Goal: Task Accomplishment & Management: Use online tool/utility

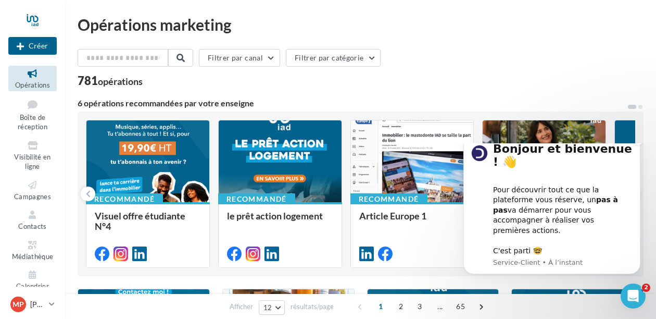
click at [564, 222] on div "Pour découvrir tout ce que la plateforme vous réserve, un pas à pas va démarrer…" at bounding box center [563, 215] width 140 height 82
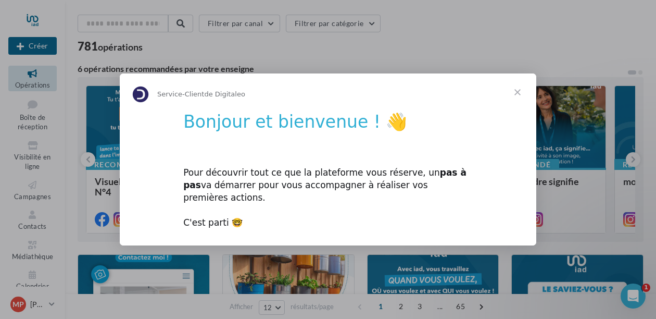
scroll to position [53, 0]
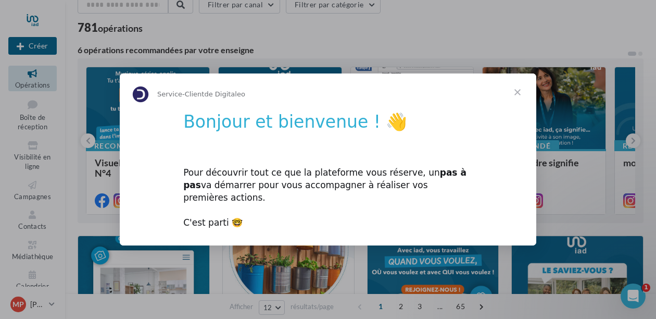
click at [516, 97] on span "Fermer" at bounding box center [517, 91] width 37 height 37
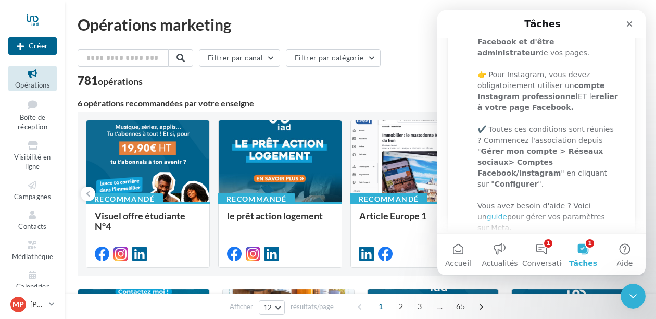
scroll to position [186, 0]
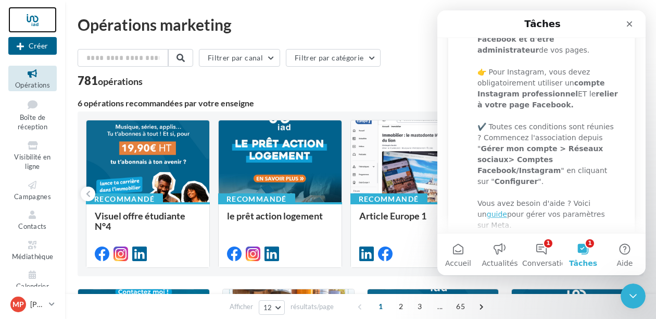
click at [36, 22] on div at bounding box center [32, 20] width 48 height 26
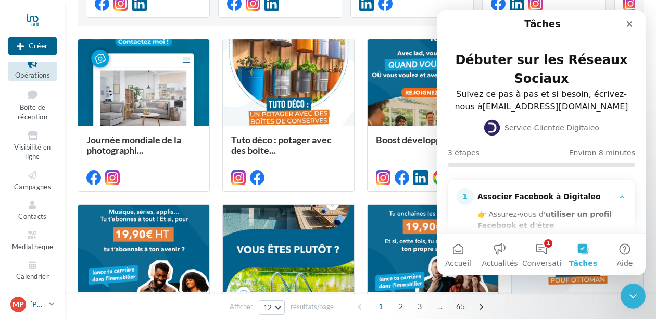
click at [36, 304] on p "[PERSON_NAME]" at bounding box center [37, 304] width 15 height 10
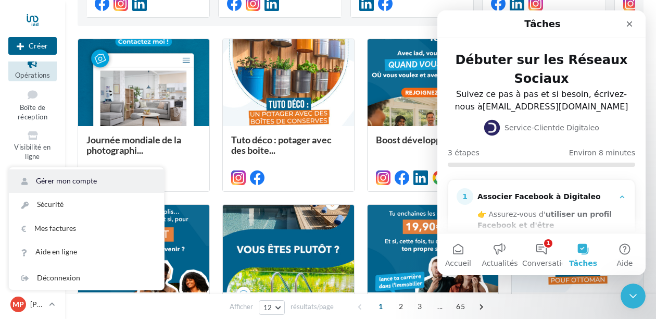
click at [76, 182] on link "Gérer mon compte" at bounding box center [86, 180] width 155 height 23
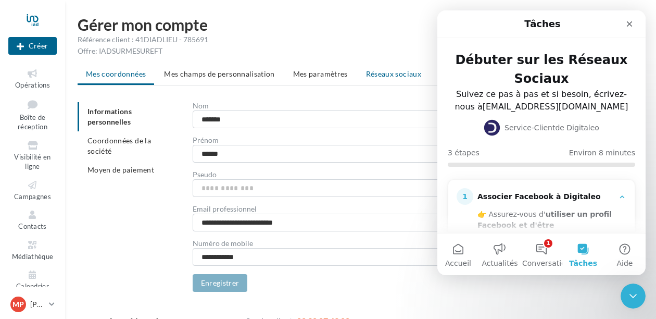
click at [393, 73] on span "Réseaux sociaux" at bounding box center [393, 73] width 55 height 9
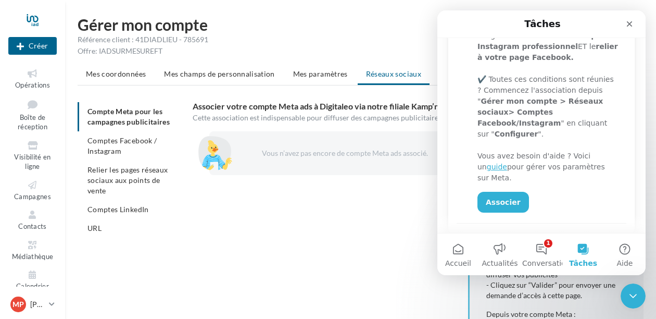
scroll to position [241, 0]
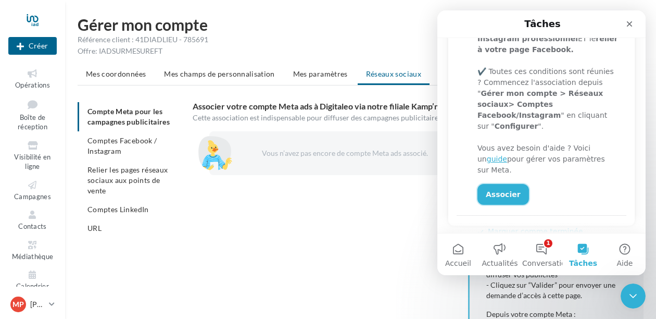
click at [502, 184] on link "Associer" at bounding box center [503, 194] width 52 height 21
click at [495, 184] on link "Associer" at bounding box center [503, 194] width 52 height 21
click at [434, 221] on div "Vous n’avez pas encore de compte Meta ads associé. CONFIGURER MON COMPTE POUR D…" at bounding box center [422, 302] width 459 height 342
click at [115, 149] on span "Comptes Facebook / Instagram" at bounding box center [121, 145] width 69 height 19
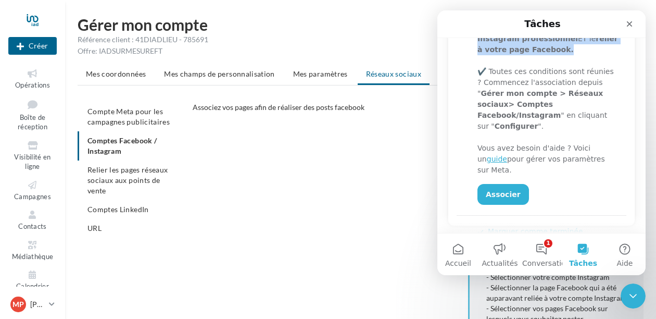
scroll to position [239, 0]
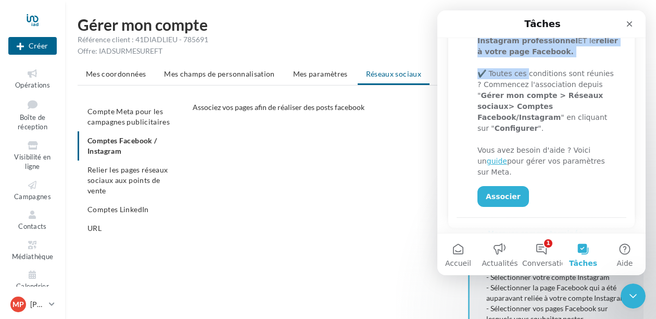
drag, startPoint x: 582, startPoint y: 33, endPoint x: 525, endPoint y: 71, distance: 68.0
click at [525, 71] on div "Tâches Débuter sur les Réseaux Sociaux Suivez ce pas à pas et si besoin, écrive…" at bounding box center [541, 121] width 208 height 222
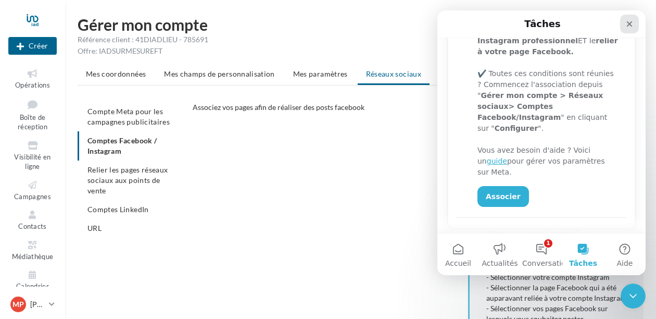
click at [631, 25] on icon "Fermer" at bounding box center [630, 24] width 6 height 6
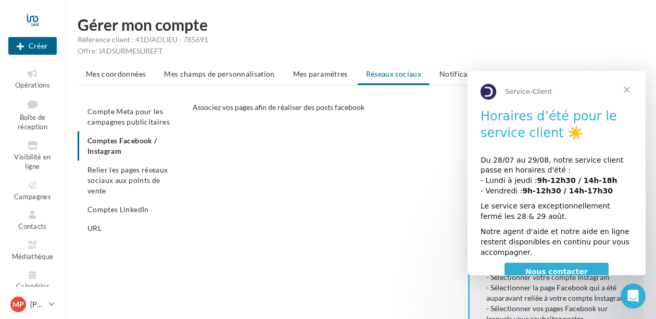
scroll to position [1, 0]
click at [625, 89] on span "Fermer" at bounding box center [626, 89] width 37 height 37
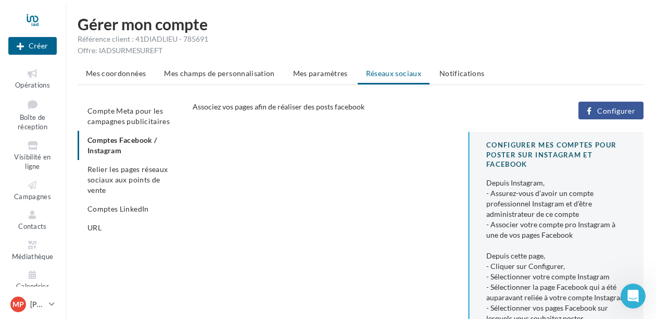
click at [619, 110] on span "Configurer" at bounding box center [616, 111] width 38 height 8
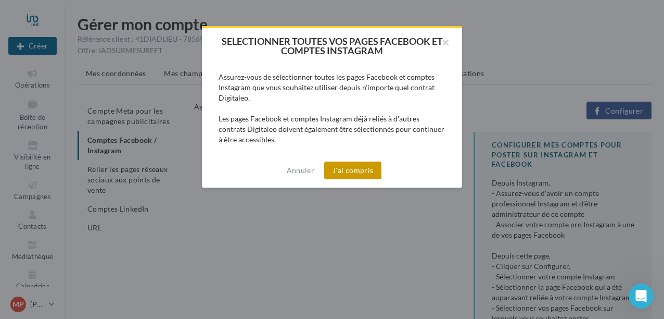
click at [352, 173] on button "J'ai compris" at bounding box center [352, 170] width 57 height 18
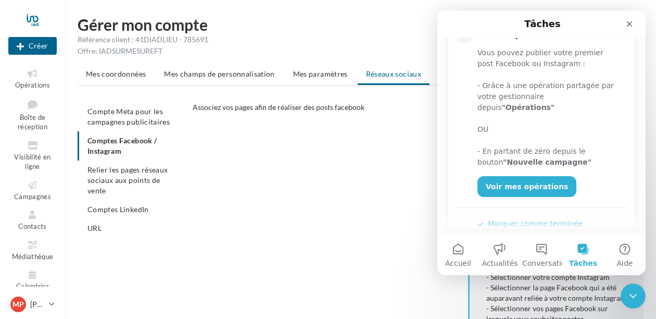
scroll to position [202, 0]
click at [531, 175] on link "Voir mes opérations" at bounding box center [526, 185] width 99 height 21
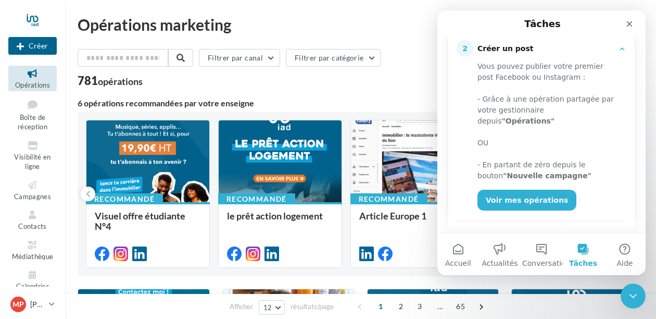
scroll to position [188, 0]
click at [30, 190] on icon at bounding box center [32, 185] width 42 height 12
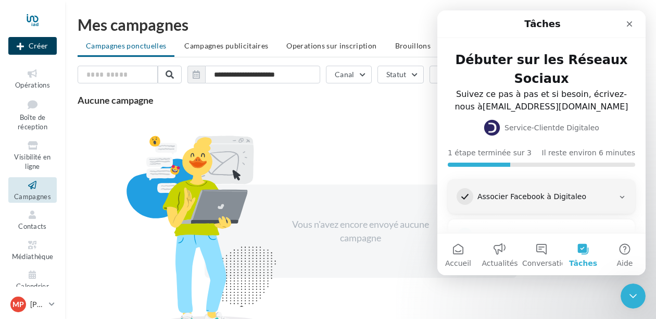
click at [45, 48] on button "Créer" at bounding box center [32, 46] width 48 height 18
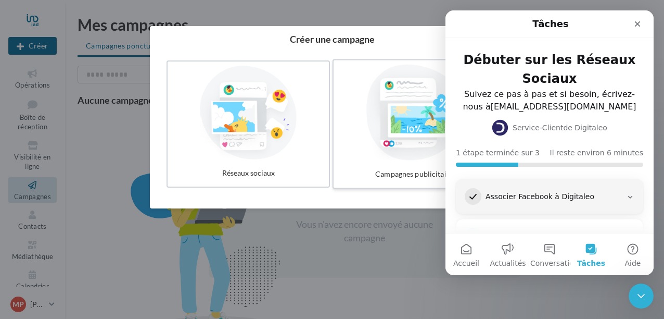
click at [412, 112] on div at bounding box center [416, 113] width 156 height 96
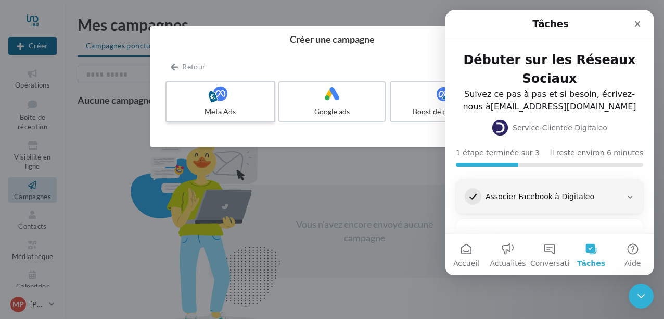
click at [245, 96] on div at bounding box center [220, 94] width 99 height 16
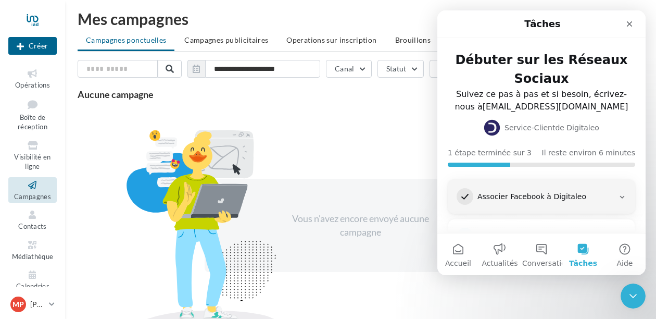
scroll to position [8, 0]
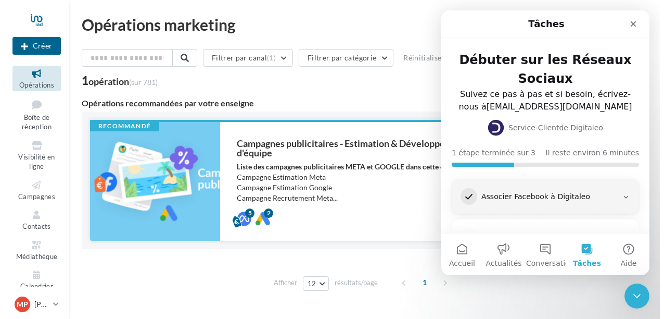
scroll to position [29, 0]
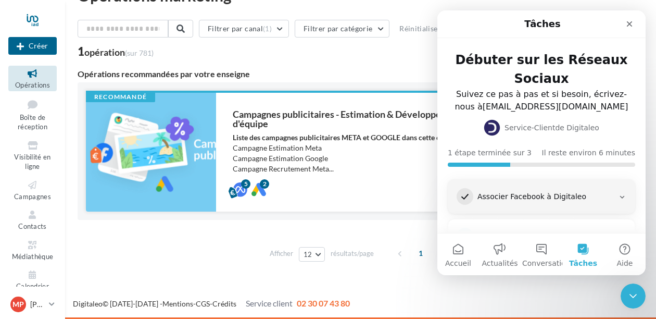
click at [179, 151] on div at bounding box center [151, 152] width 130 height 119
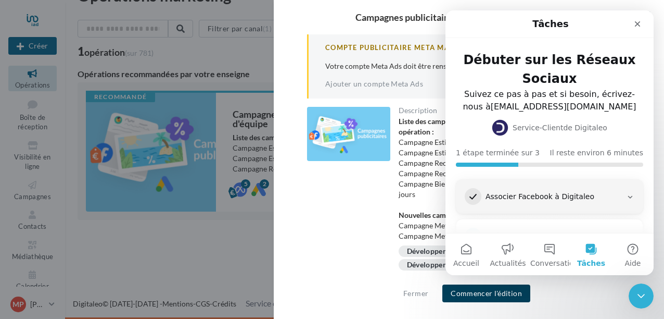
click at [487, 294] on button "Commencer l'édition" at bounding box center [487, 293] width 88 height 18
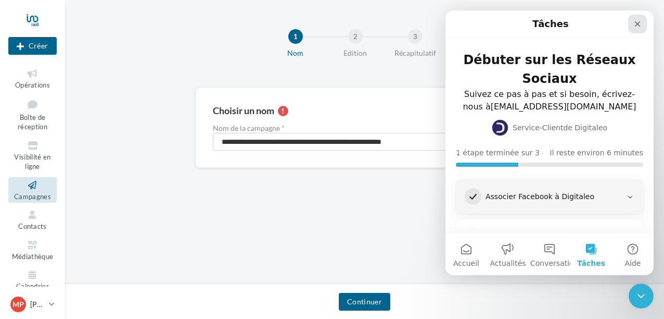
click at [639, 26] on icon "Fermer" at bounding box center [638, 24] width 6 height 6
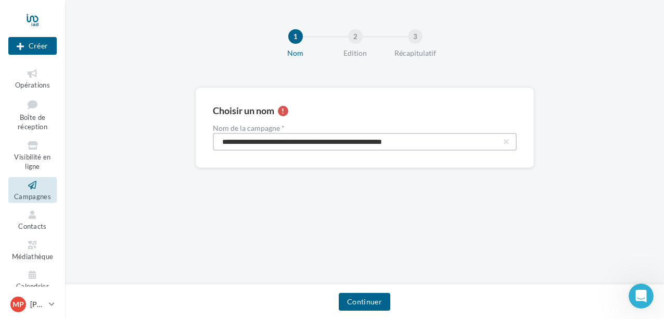
click at [464, 144] on input "**********" at bounding box center [365, 142] width 304 height 18
click at [368, 302] on button "Continuer" at bounding box center [365, 302] width 52 height 18
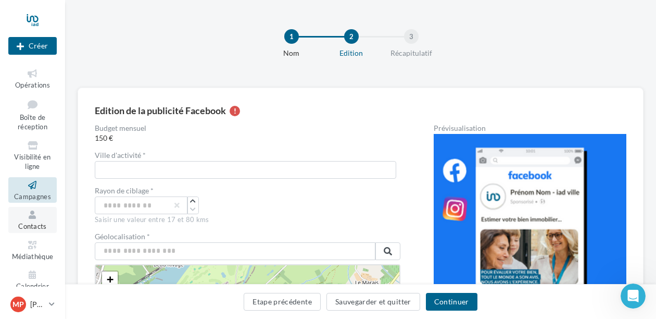
click at [42, 222] on link "Contacts" at bounding box center [32, 220] width 48 height 26
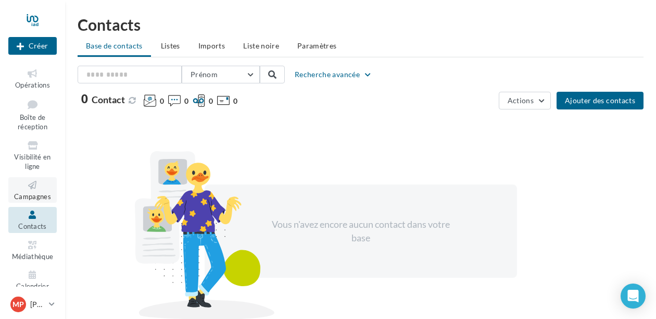
click at [40, 190] on icon at bounding box center [32, 185] width 42 height 12
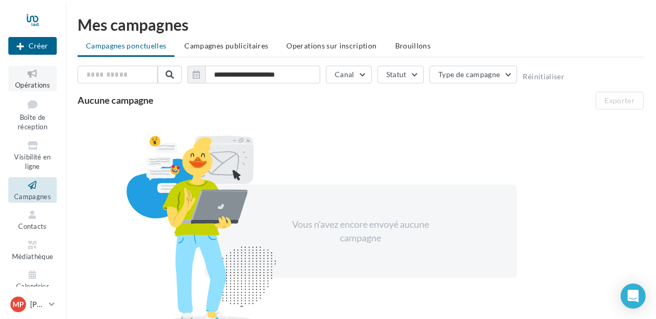
click at [31, 84] on span "Opérations" at bounding box center [32, 85] width 35 height 8
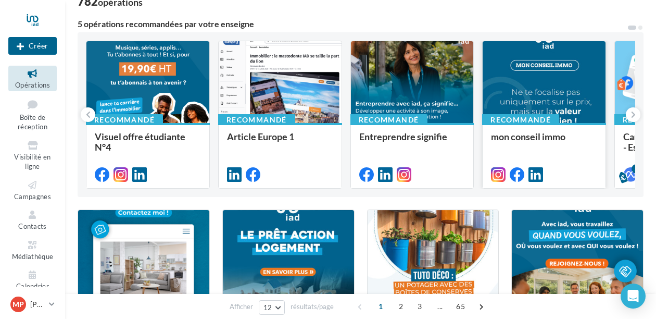
scroll to position [81, 0]
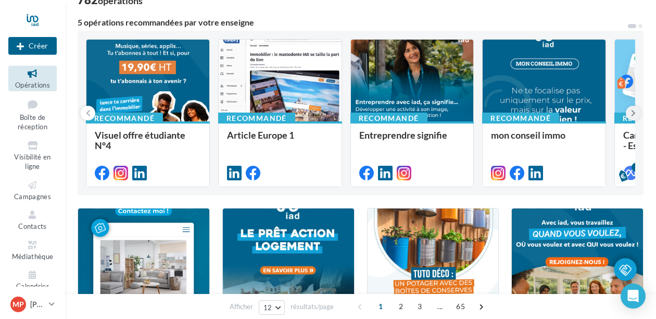
click at [631, 111] on icon at bounding box center [633, 113] width 5 height 10
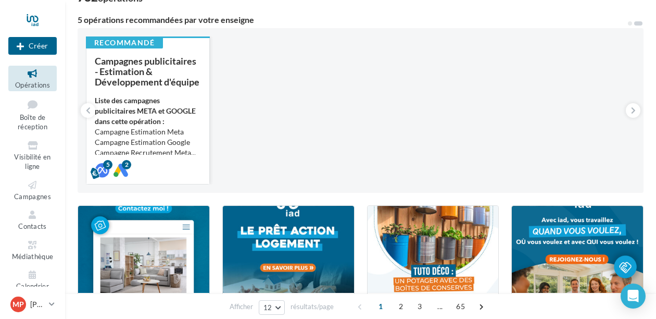
scroll to position [84, 0]
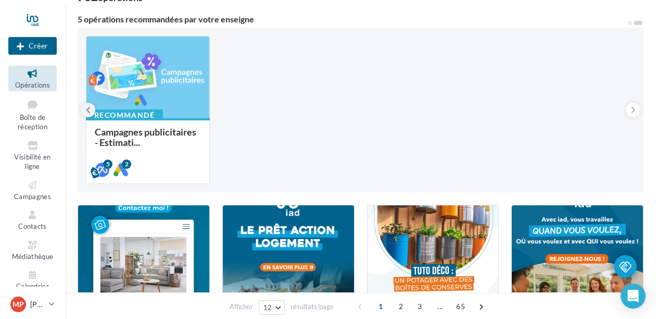
click at [84, 107] on button at bounding box center [88, 110] width 15 height 15
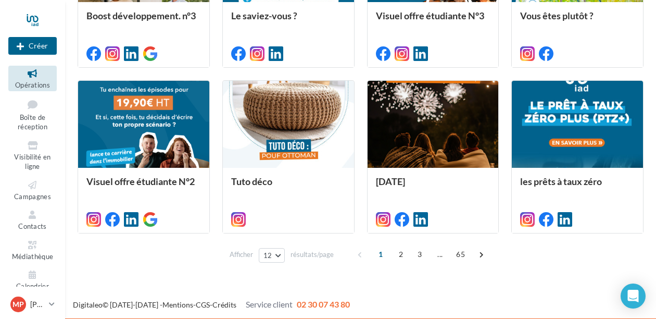
scroll to position [541, 0]
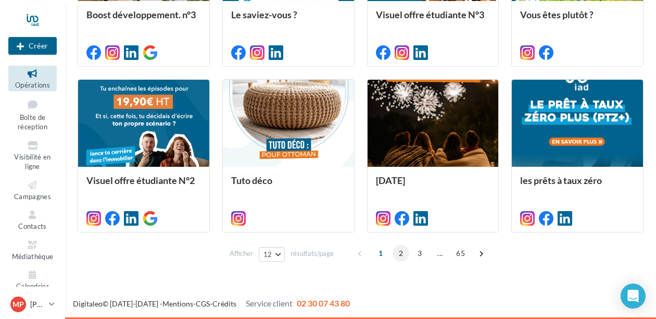
click at [401, 254] on span "2" at bounding box center [401, 253] width 17 height 17
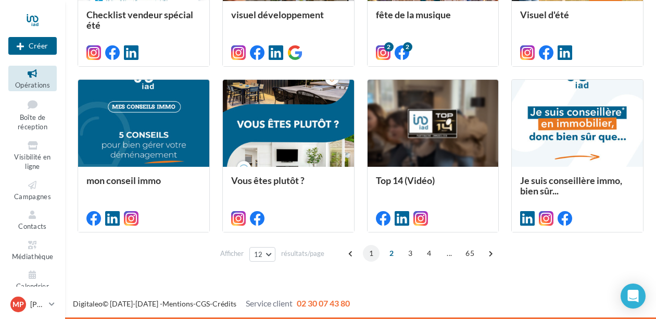
click at [373, 251] on span "1" at bounding box center [371, 253] width 17 height 17
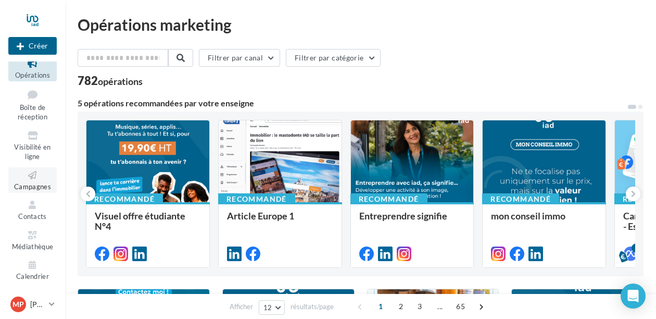
scroll to position [7, 0]
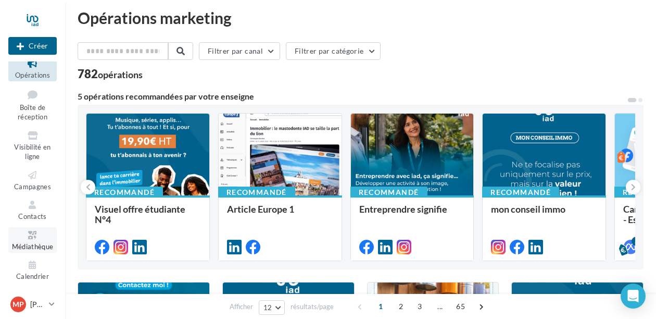
click at [34, 233] on icon at bounding box center [32, 235] width 42 height 12
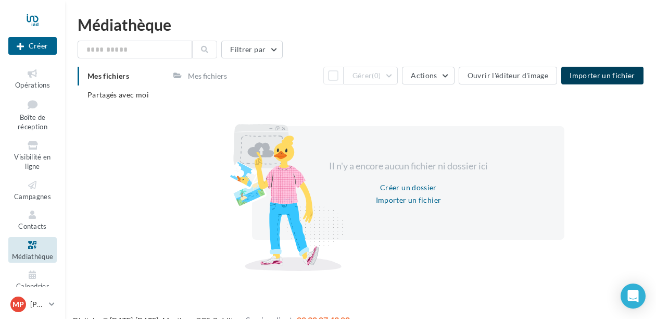
click at [609, 80] on button "Importer un fichier" at bounding box center [602, 76] width 82 height 18
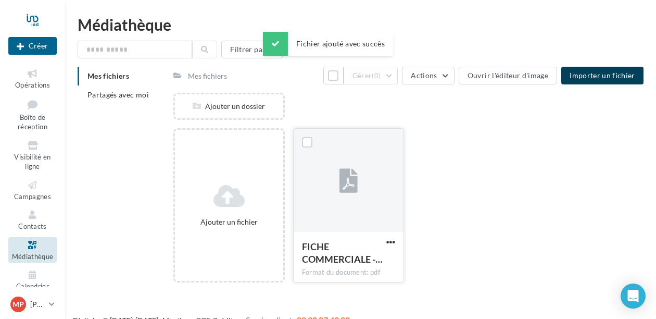
click at [361, 195] on div at bounding box center [349, 181] width 110 height 104
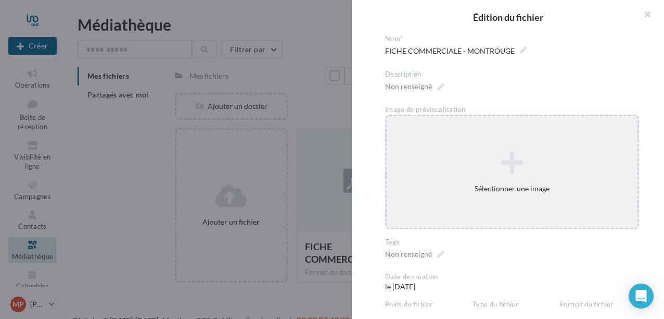
click at [514, 161] on icon at bounding box center [512, 162] width 251 height 25
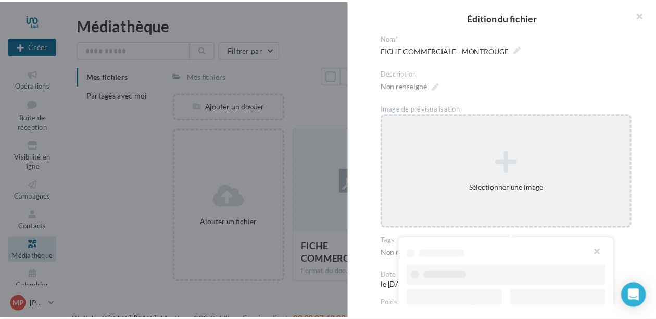
scroll to position [2, 0]
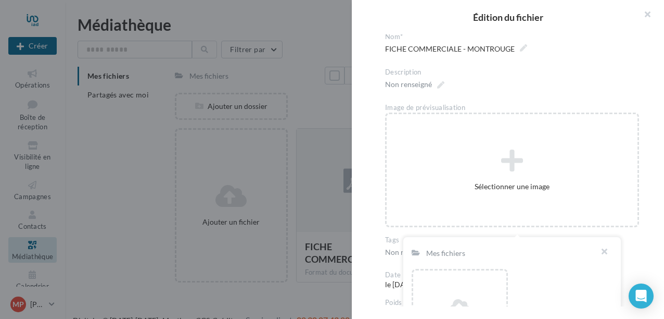
click at [652, 15] on button "button" at bounding box center [644, 15] width 42 height 31
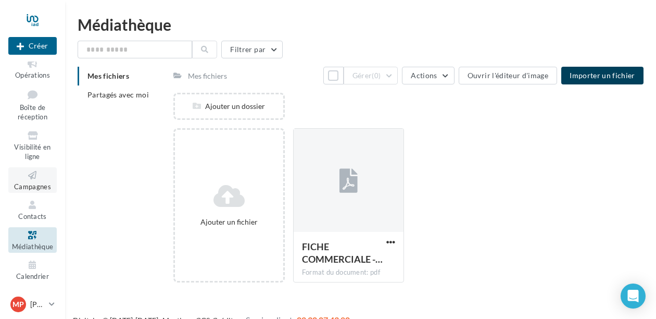
scroll to position [0, 0]
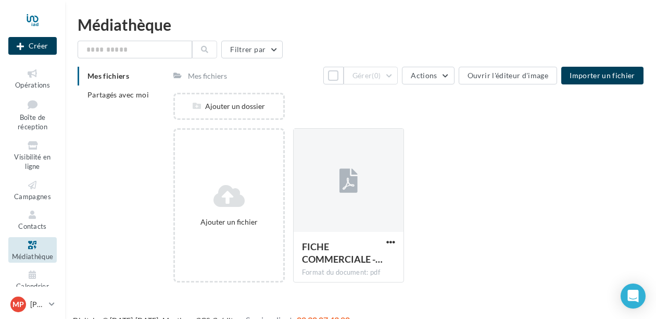
click at [42, 48] on button "Créer" at bounding box center [32, 46] width 48 height 18
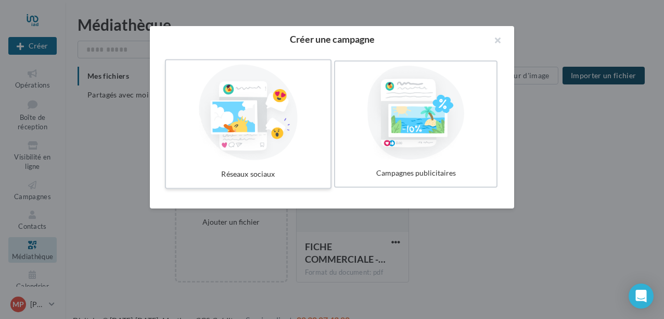
click at [279, 126] on div at bounding box center [248, 113] width 156 height 96
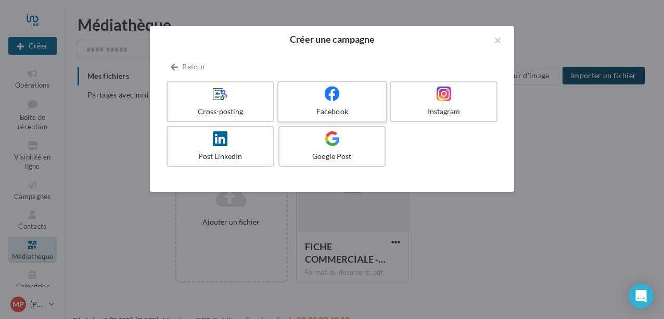
click at [334, 97] on icon at bounding box center [332, 93] width 15 height 15
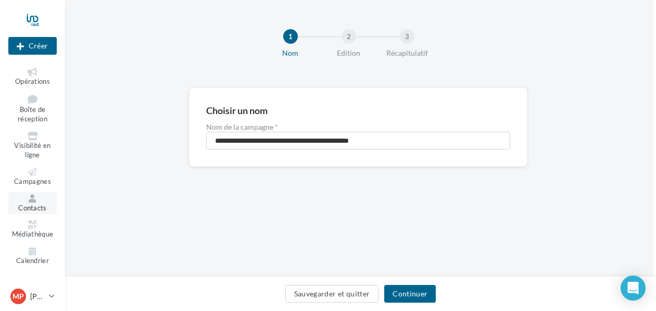
scroll to position [2, 0]
click at [411, 293] on button "Continuer" at bounding box center [410, 294] width 52 height 18
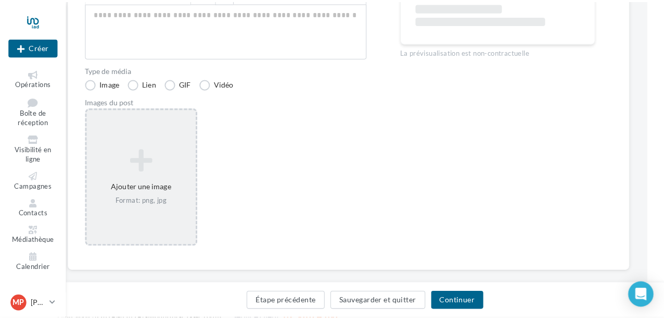
scroll to position [186, 12]
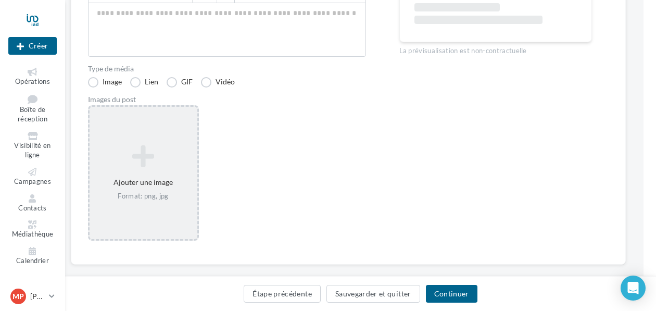
click at [141, 158] on icon at bounding box center [143, 156] width 99 height 25
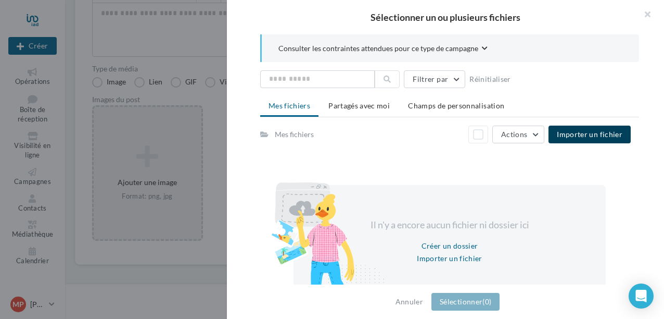
click at [564, 133] on span "Importer un fichier" at bounding box center [590, 134] width 66 height 9
